Goal: Find specific page/section: Locate a particular part of the current website

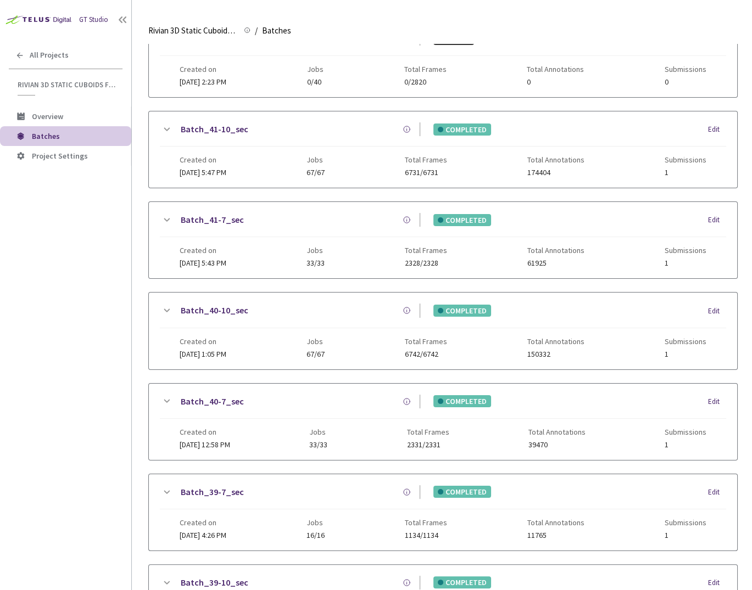
scroll to position [619, 0]
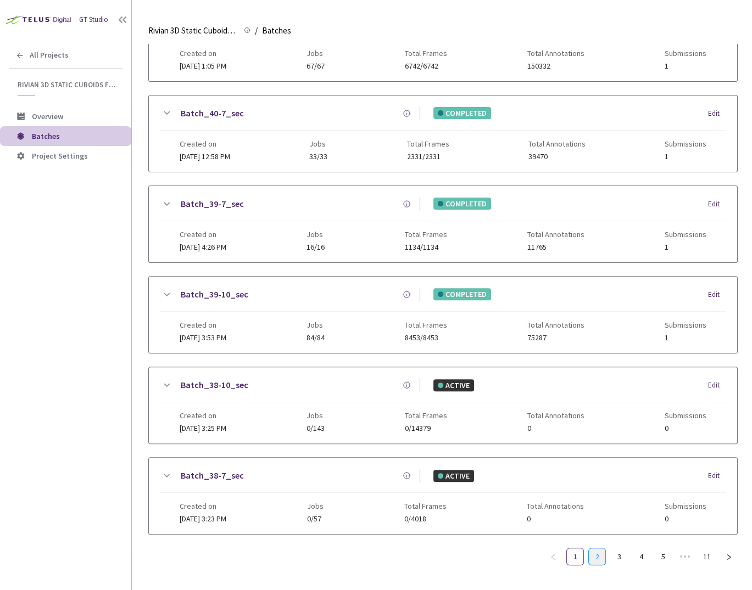
click at [598, 550] on link "2" at bounding box center [597, 556] width 16 height 16
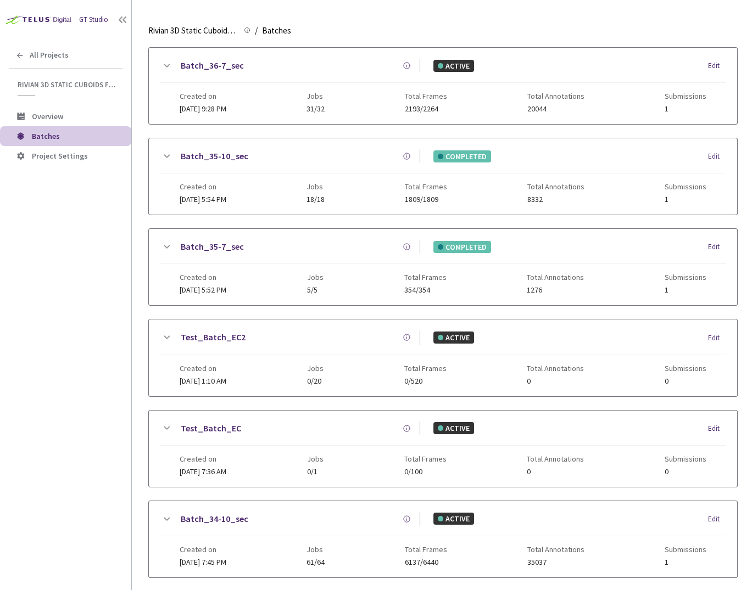
scroll to position [0, 0]
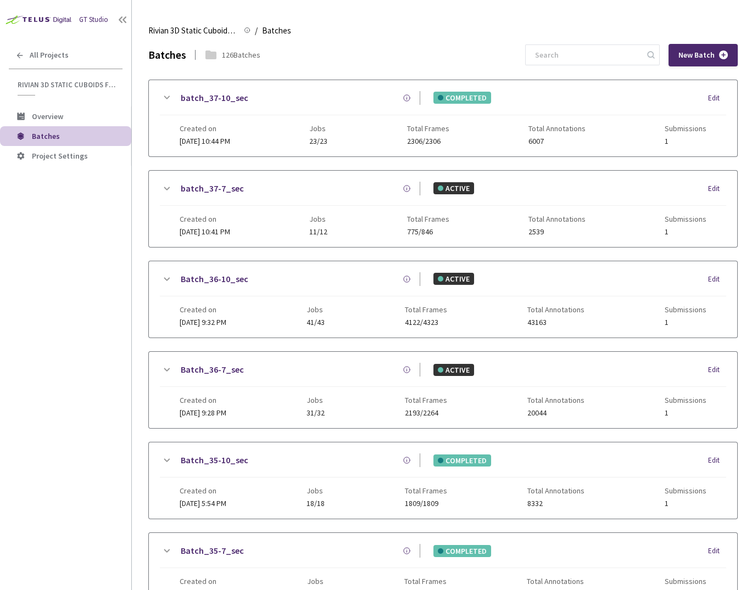
click at [203, 192] on link "batch_37-7_sec" at bounding box center [212, 189] width 63 height 14
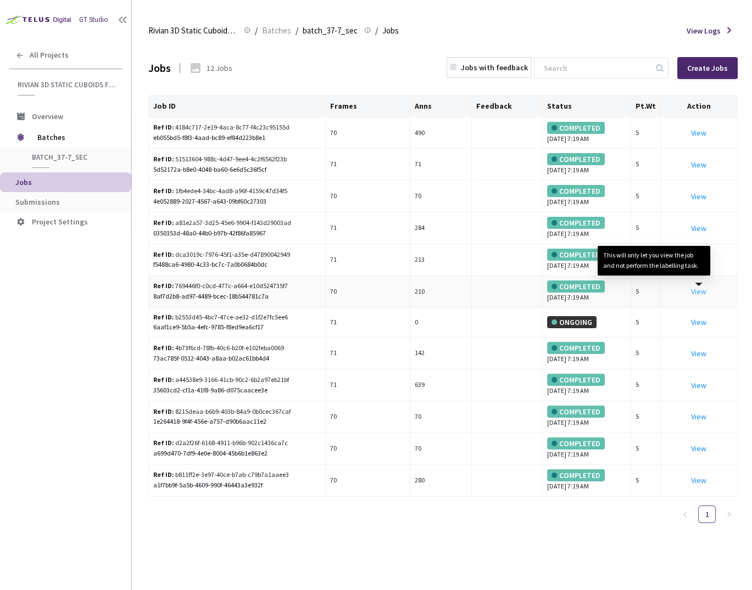
click at [699, 290] on link "View This will only let you view the job and not perform the labelling task." at bounding box center [698, 292] width 15 height 10
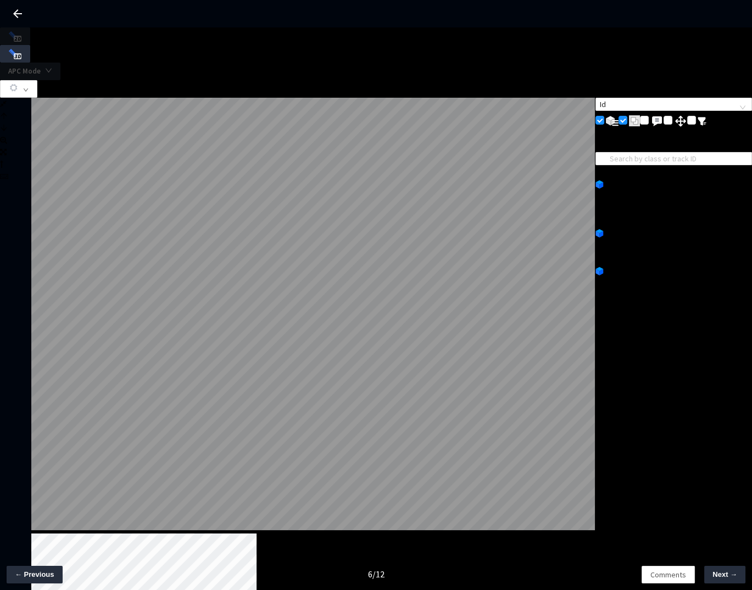
click at [664, 165] on div "TS_traffic_sign_warning" at bounding box center [657, 171] width 125 height 12
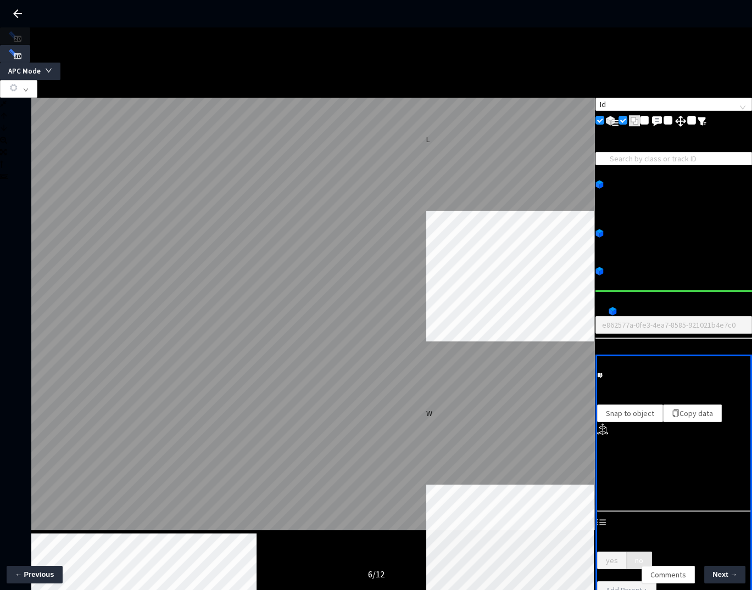
click at [603, 306] on icon "arrow-left" at bounding box center [599, 310] width 8 height 8
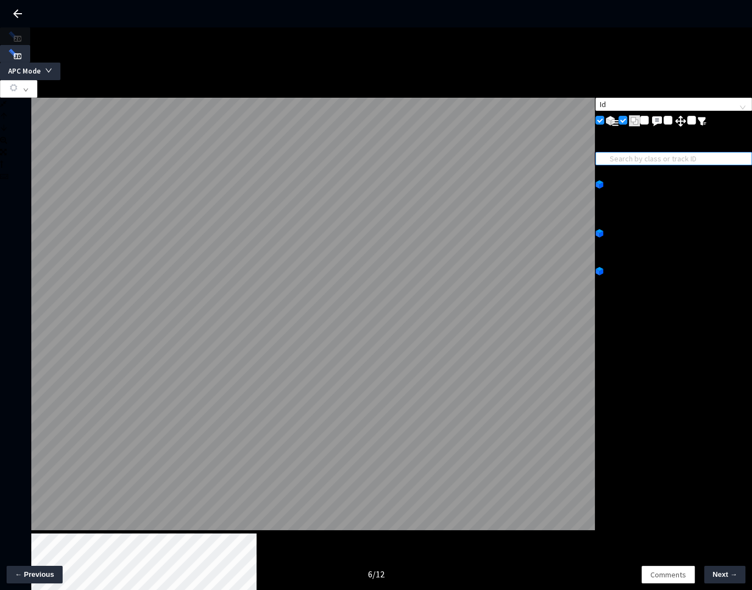
click at [677, 153] on input "search" at bounding box center [678, 159] width 138 height 12
paste input "68040c79-5b78-4624-bbd0-73ff35063f48"
type input "68040c79-5b78-4624-bbd0-73ff35063f48"
